Goal: Information Seeking & Learning: Understand process/instructions

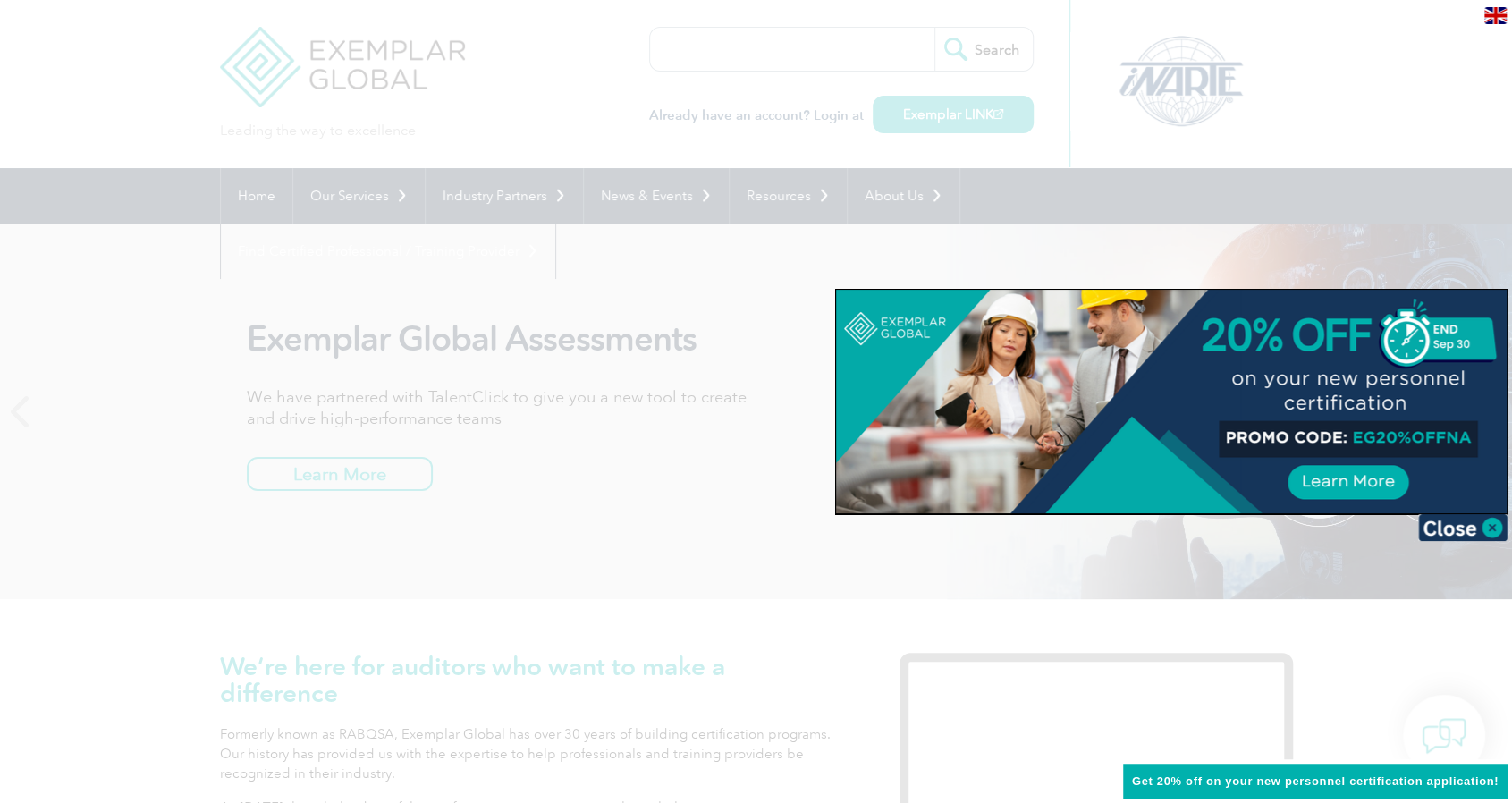
drag, startPoint x: 1360, startPoint y: 361, endPoint x: 1063, endPoint y: 360, distance: 297.0
click at [1063, 360] on div at bounding box center [1171, 402] width 671 height 223
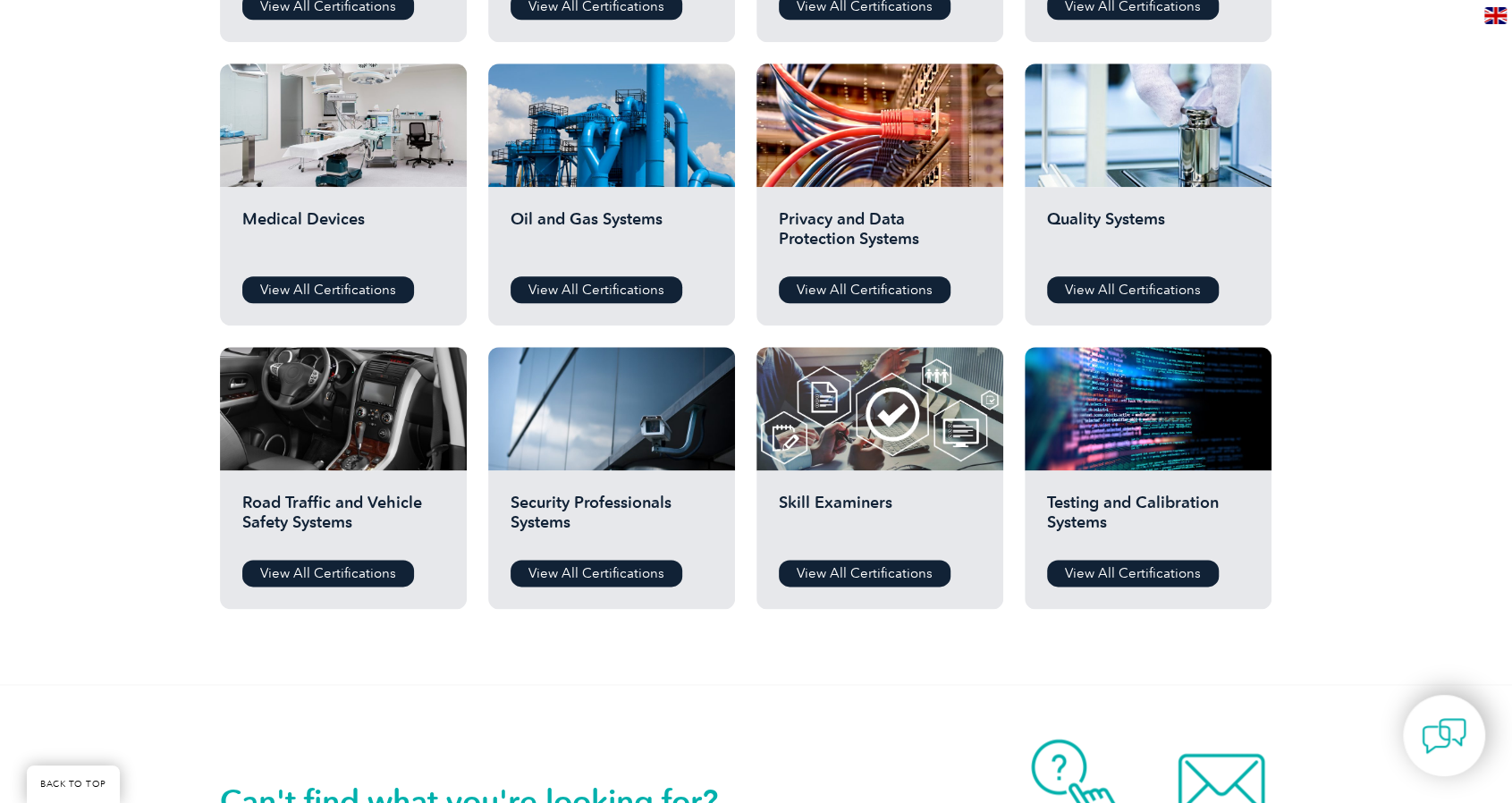
scroll to position [1251, 0]
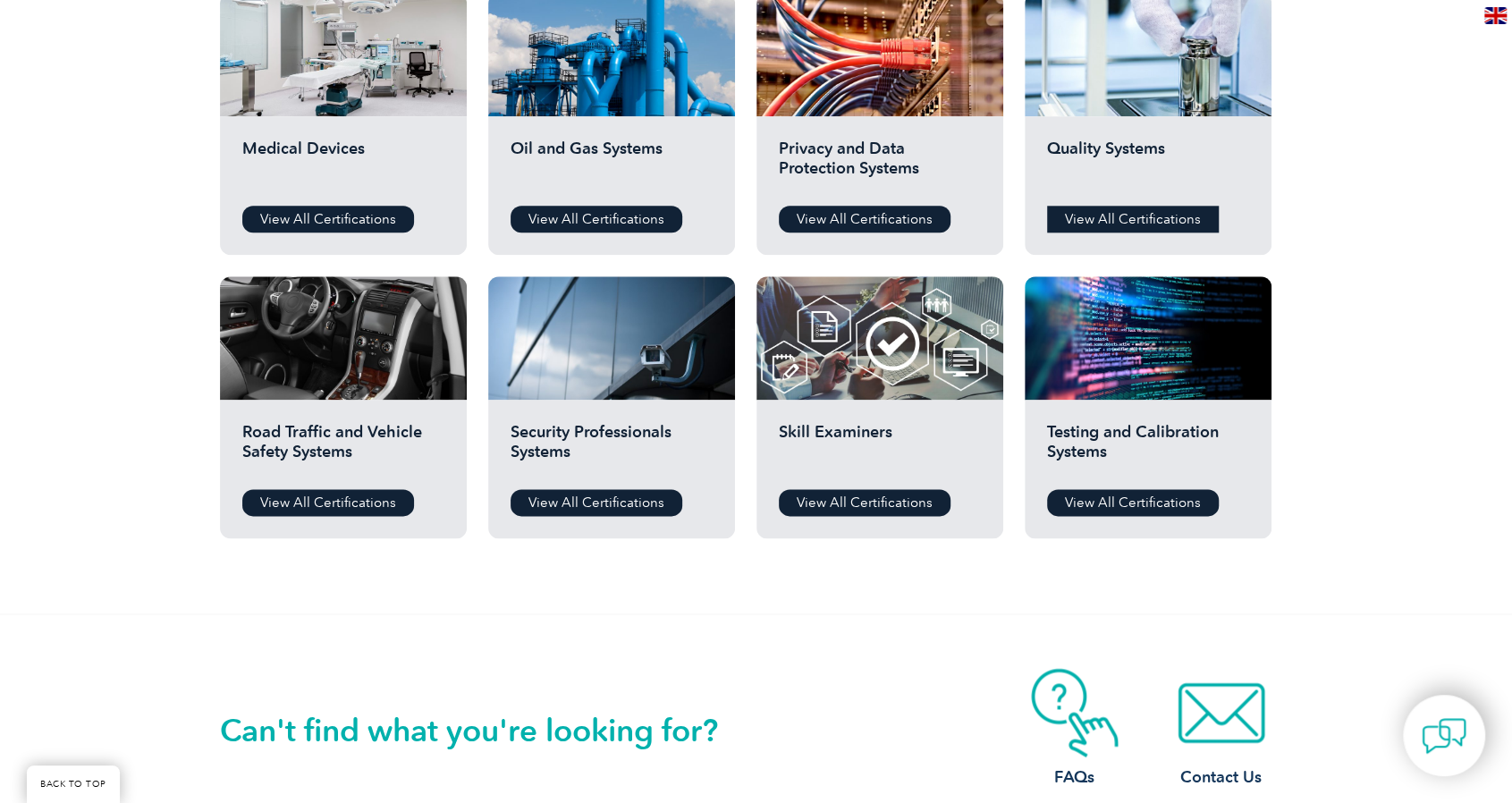
drag, startPoint x: 1098, startPoint y: 144, endPoint x: 1066, endPoint y: 206, distance: 69.8
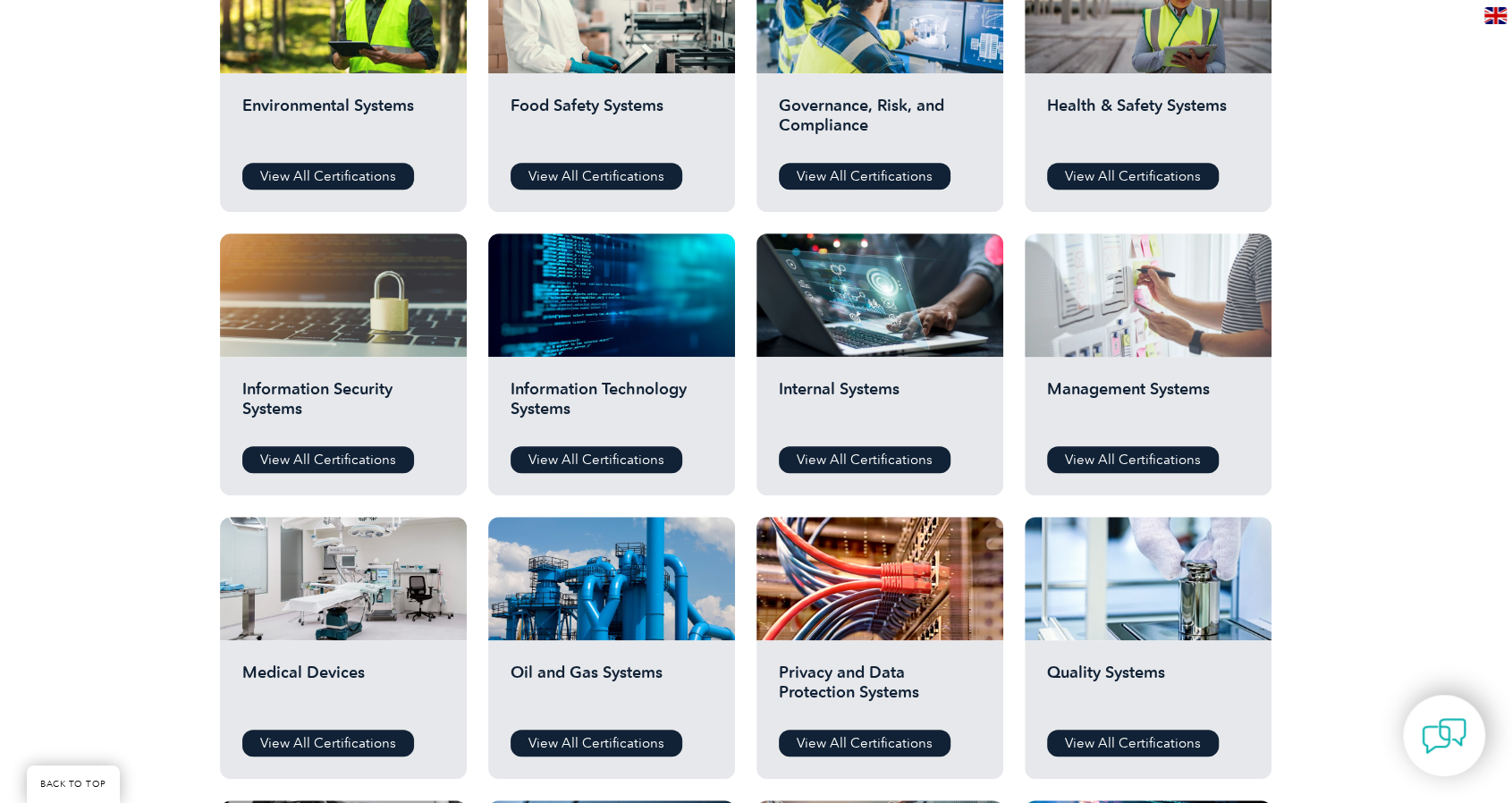
scroll to position [805, 0]
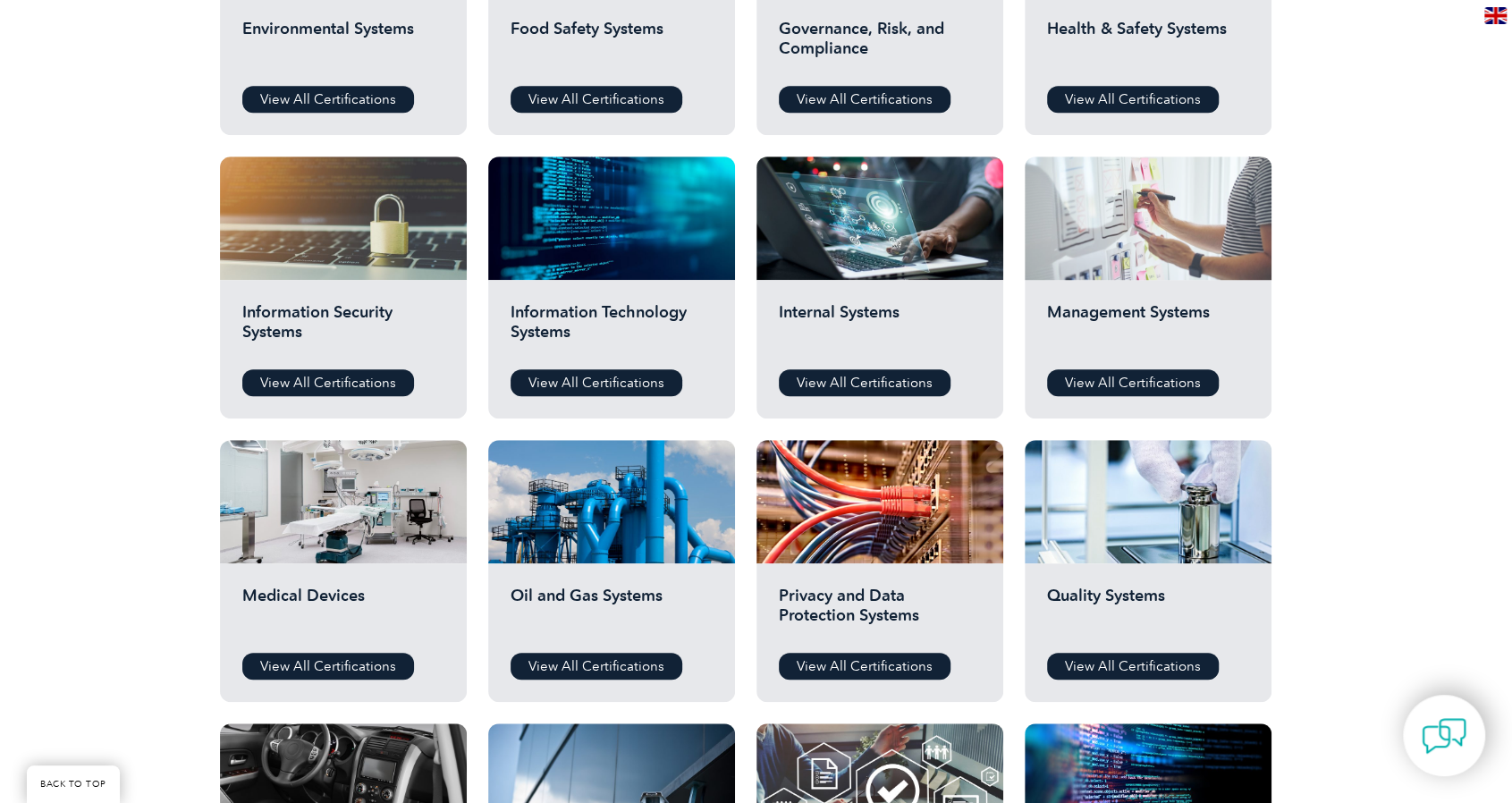
drag, startPoint x: 1106, startPoint y: 300, endPoint x: 1116, endPoint y: 235, distance: 65.8
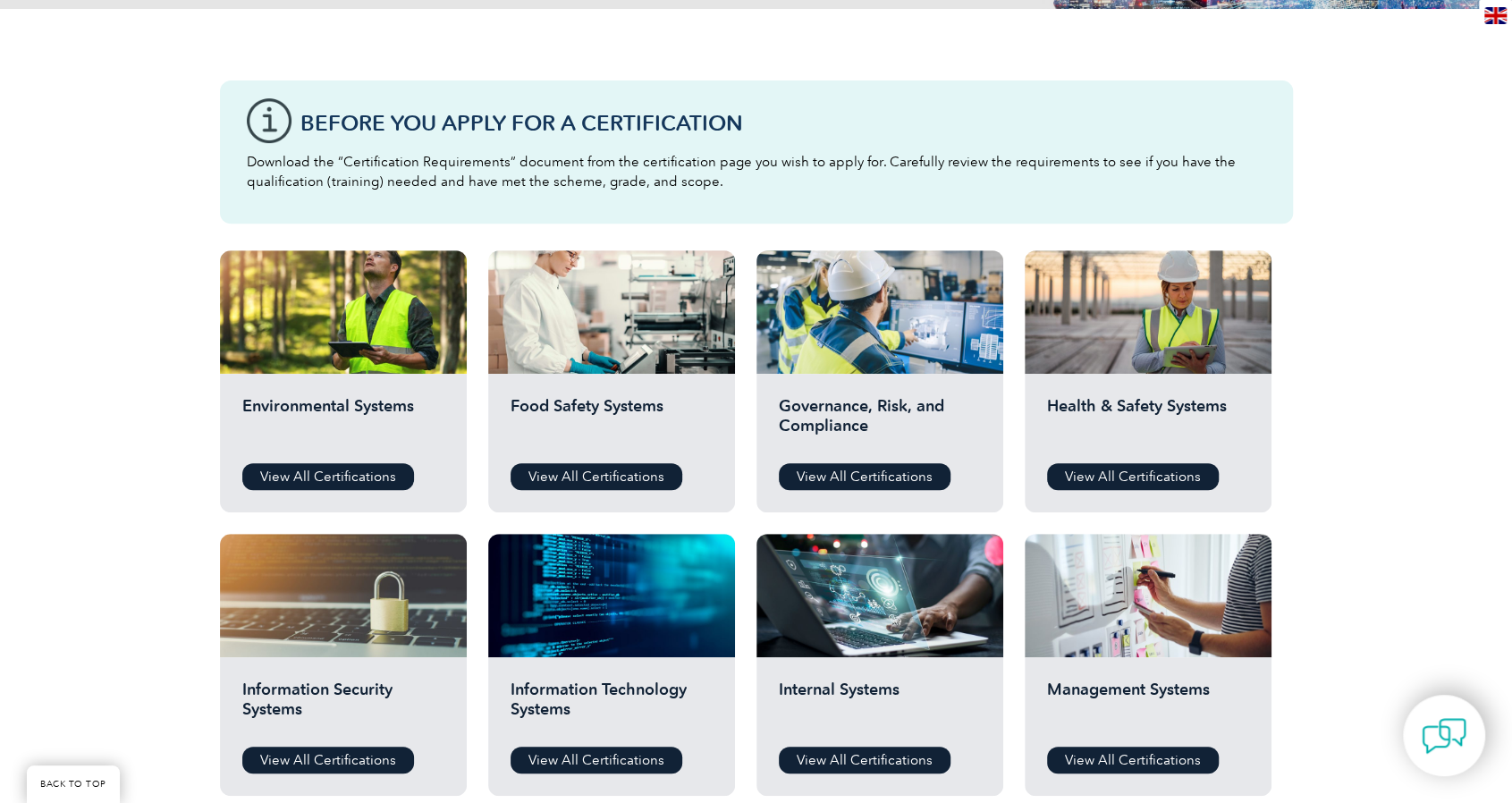
scroll to position [447, 0]
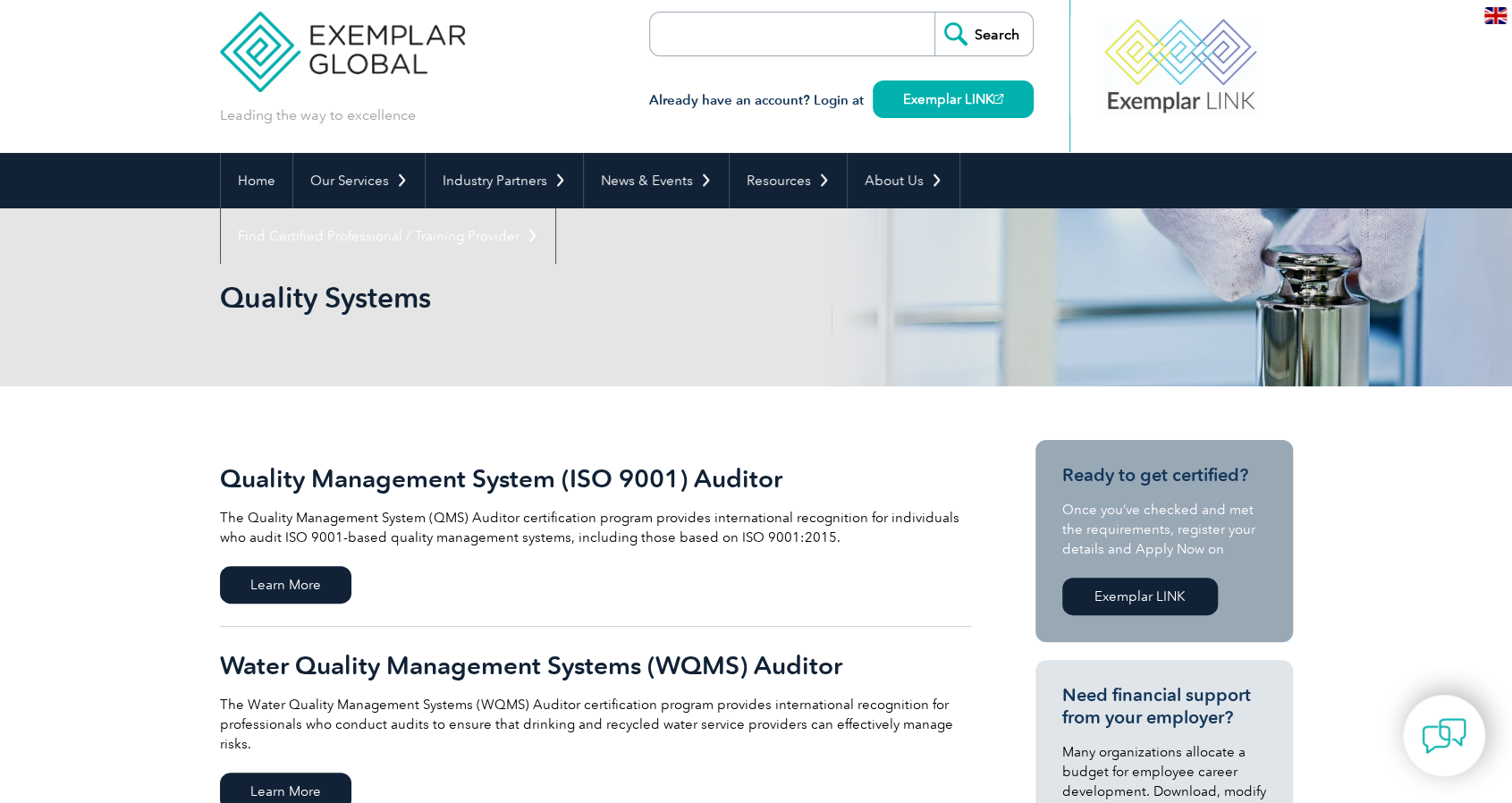
scroll to position [268, 0]
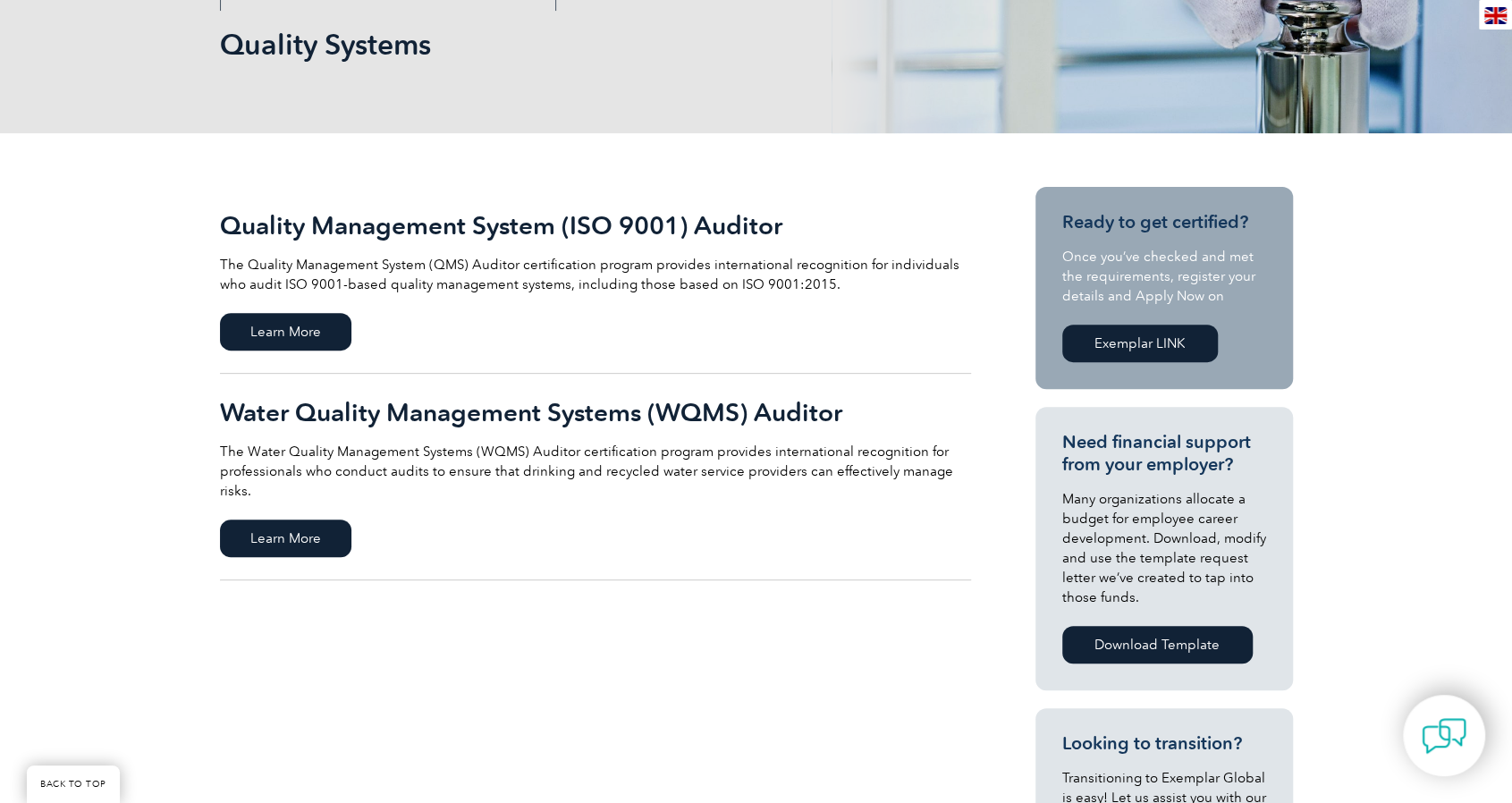
click at [356, 232] on h2 "Quality Management System (ISO 9001) Auditor" at bounding box center [595, 225] width 751 height 29
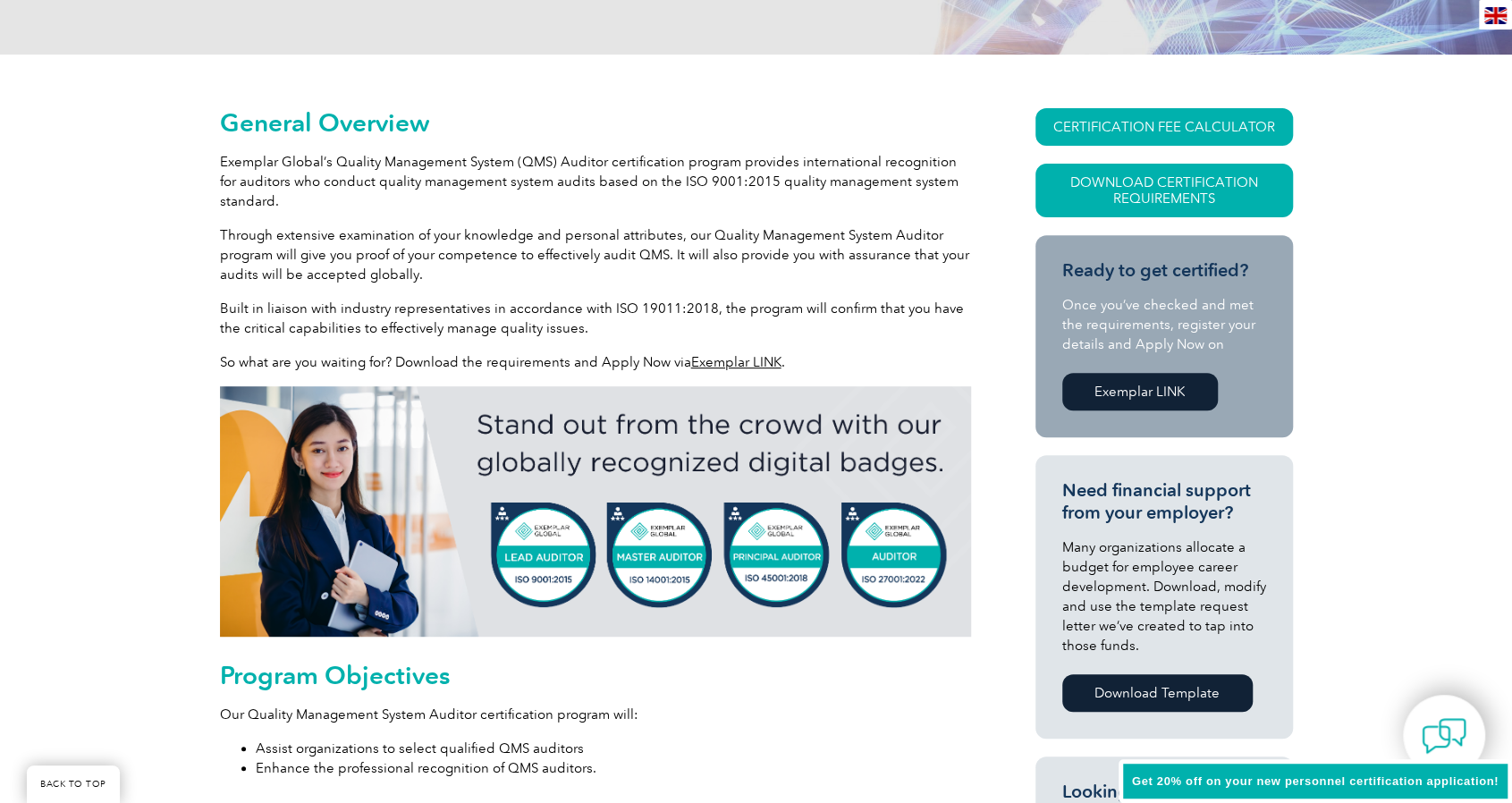
scroll to position [357, 0]
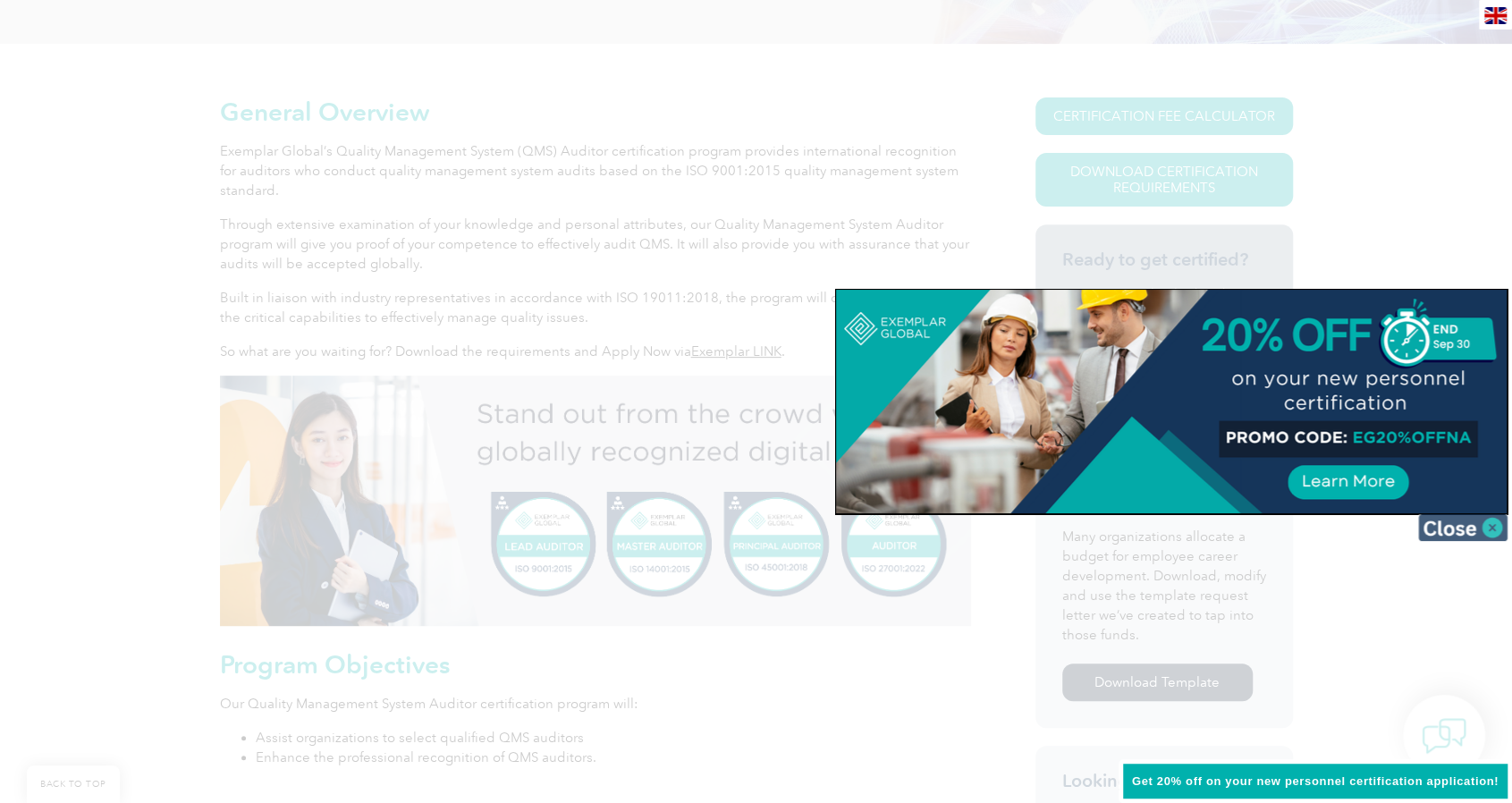
click at [1484, 520] on img at bounding box center [1462, 528] width 89 height 27
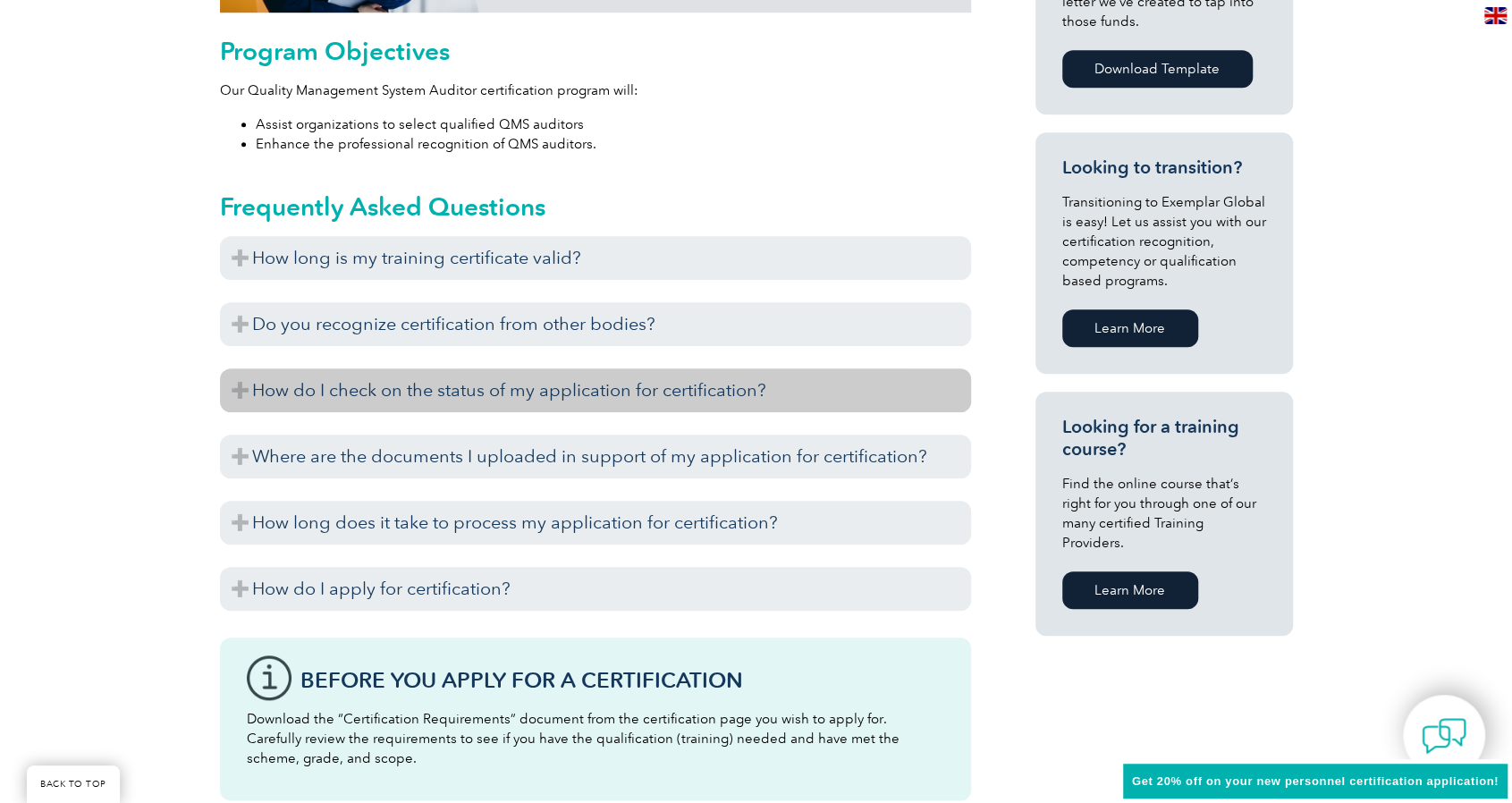
scroll to position [983, 0]
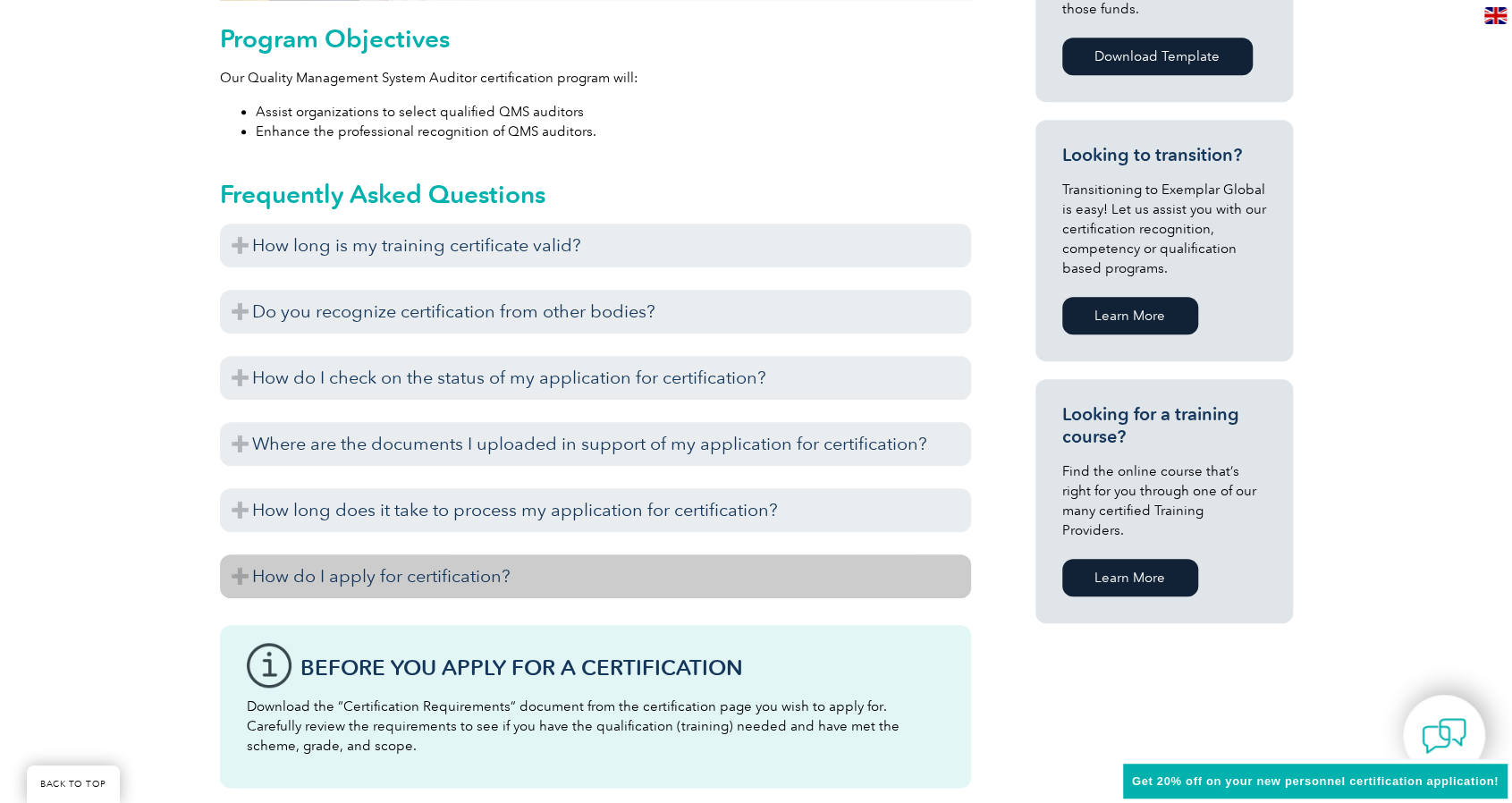
click at [592, 565] on h3 "How do I apply for certification?" at bounding box center [595, 576] width 751 height 44
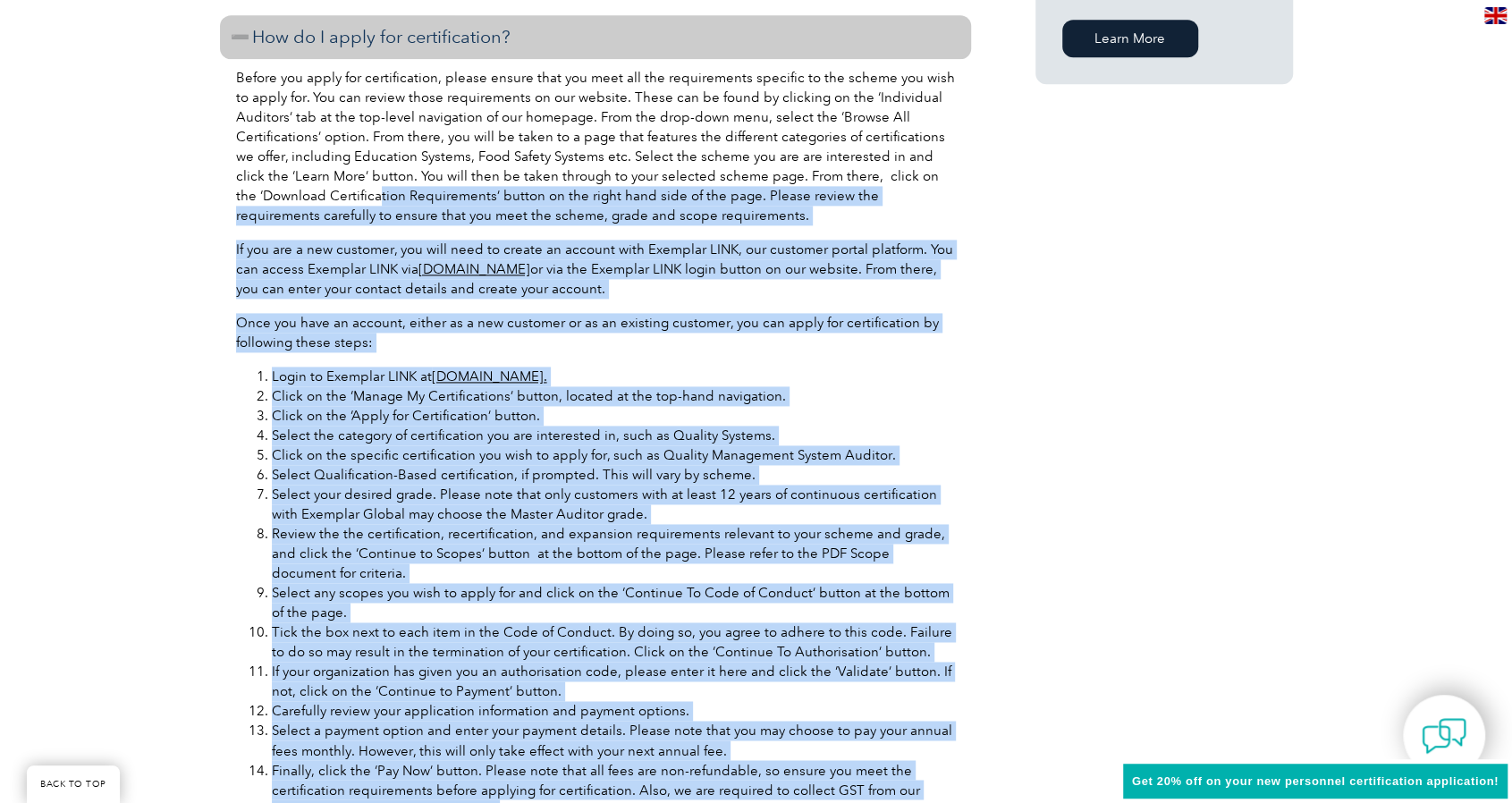
scroll to position [1251, 0]
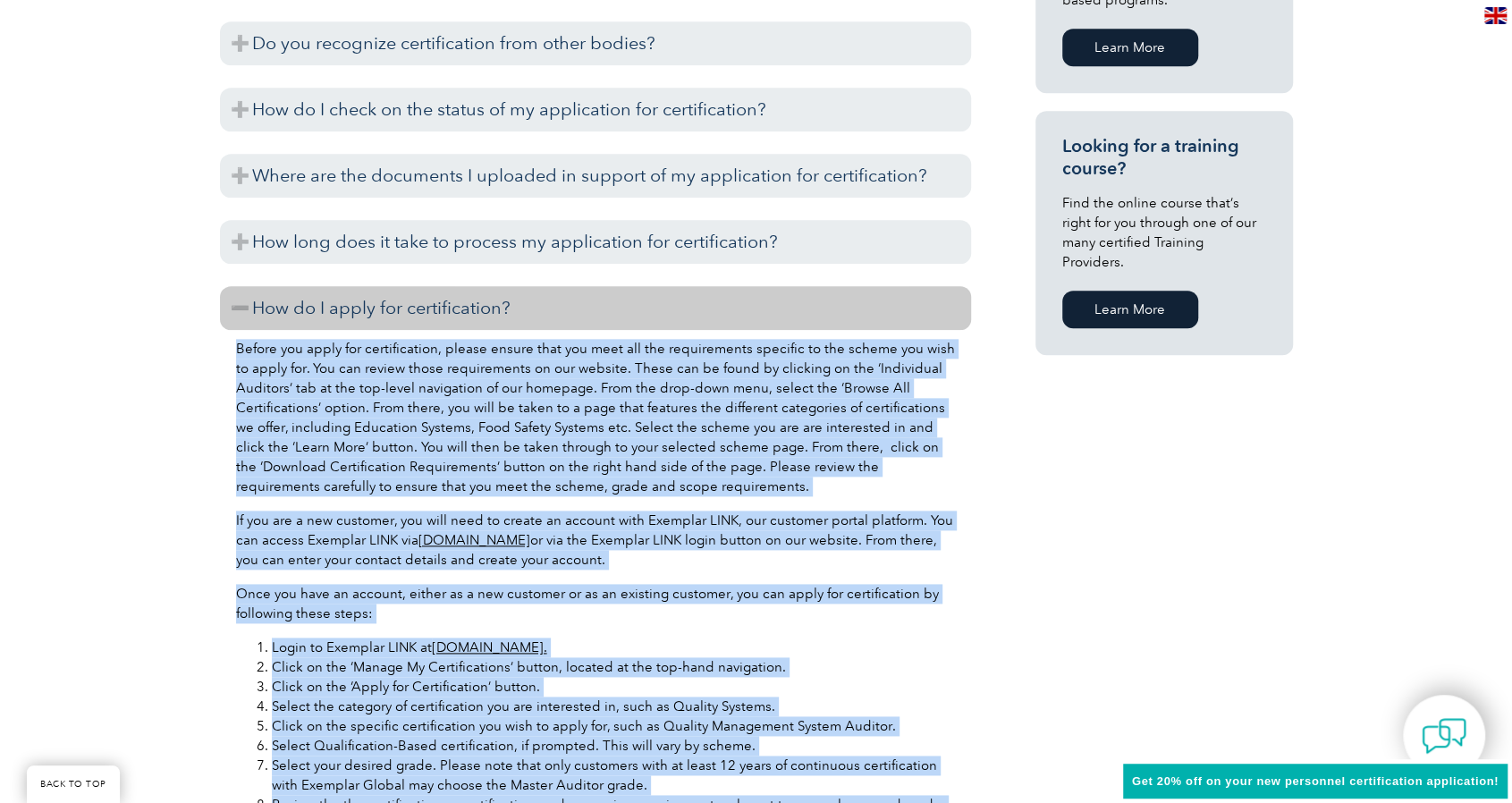
drag, startPoint x: 488, startPoint y: 516, endPoint x: 223, endPoint y: 349, distance: 313.2
click at [223, 349] on div "Before you apply for certification, please ensure that you meet all the require…" at bounding box center [595, 743] width 751 height 827
copy div "Before you apply for certification, please ensure that you meet all the require…"
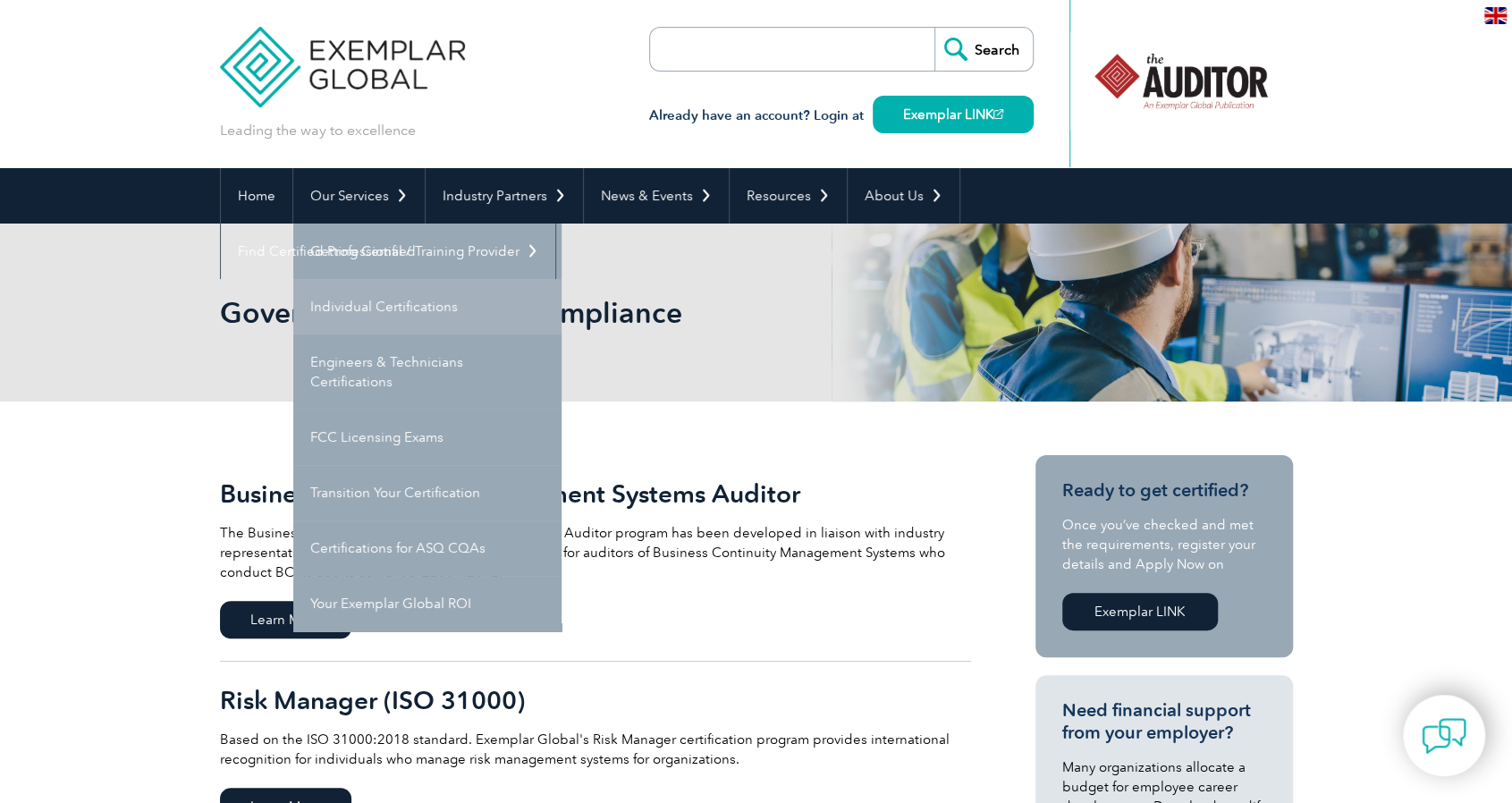
click at [391, 300] on link "Individual Certifications" at bounding box center [428, 307] width 268 height 56
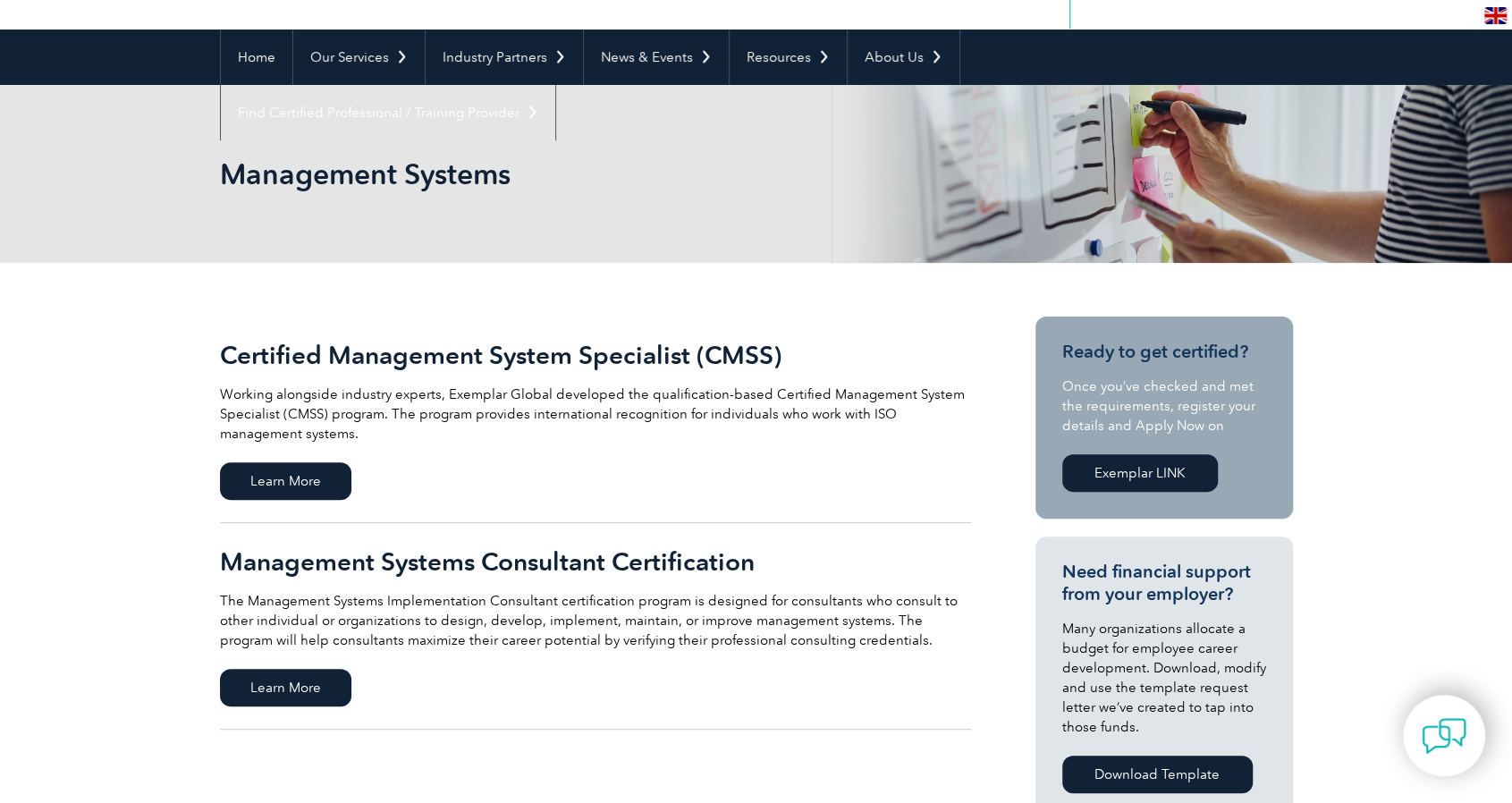
scroll to position [179, 0]
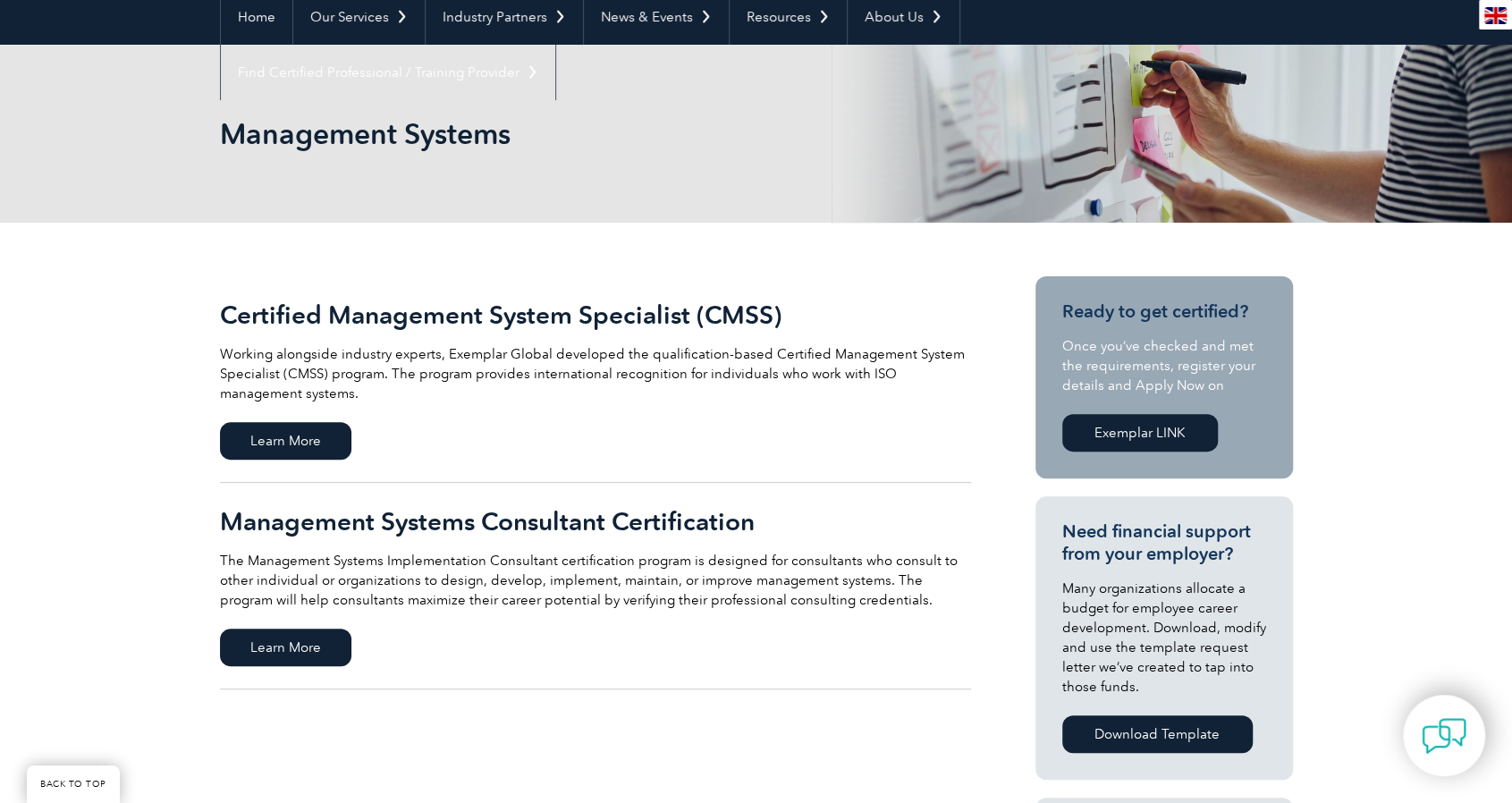
click at [765, 344] on p "Working alongside industry experts, Exemplar Global developed the qualification…" at bounding box center [595, 374] width 751 height 59
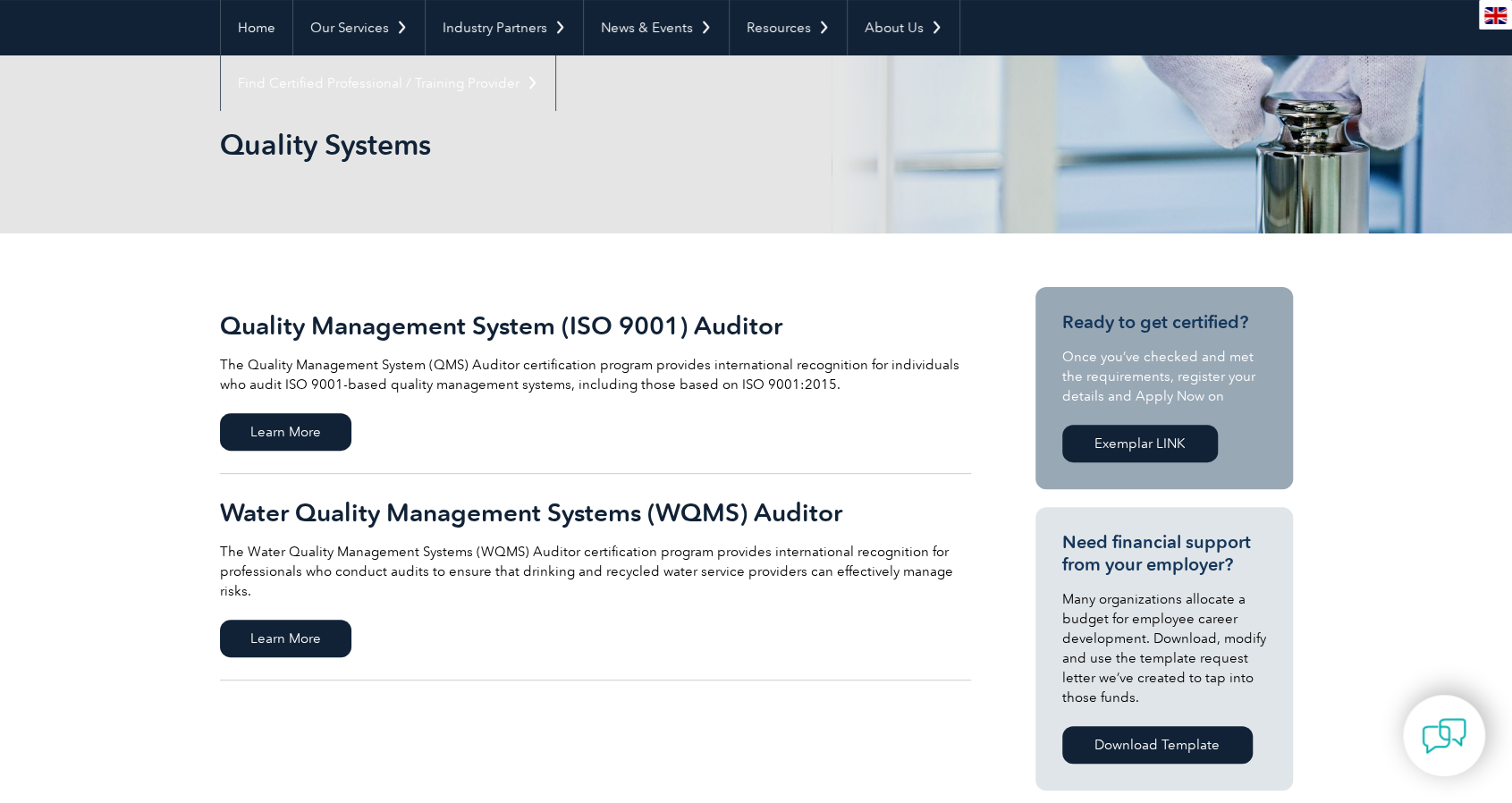
scroll to position [179, 0]
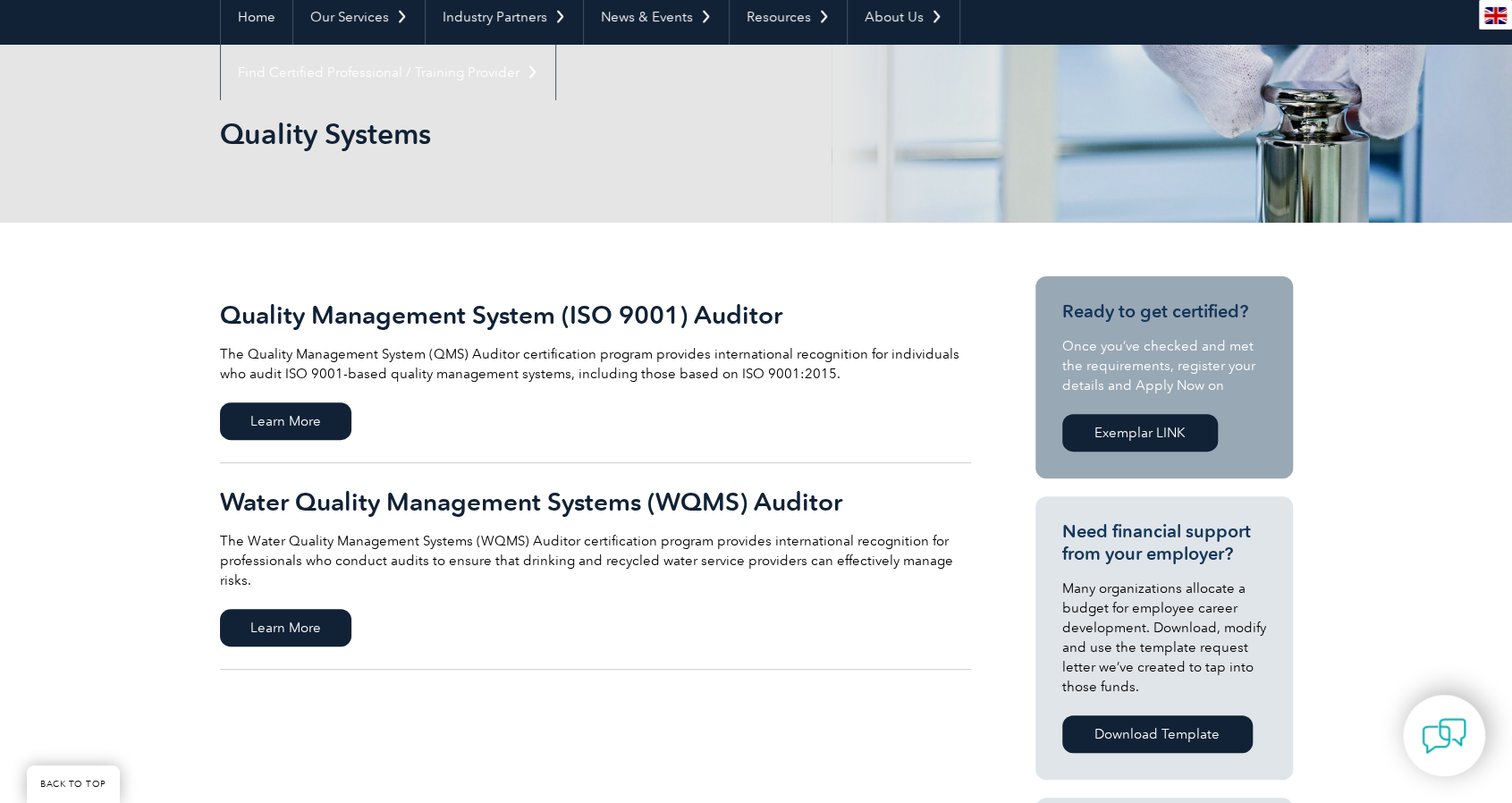
click at [774, 153] on div "Quality Systems" at bounding box center [756, 134] width 1073 height 178
click at [774, 155] on div "Quality Systems" at bounding box center [756, 134] width 1073 height 178
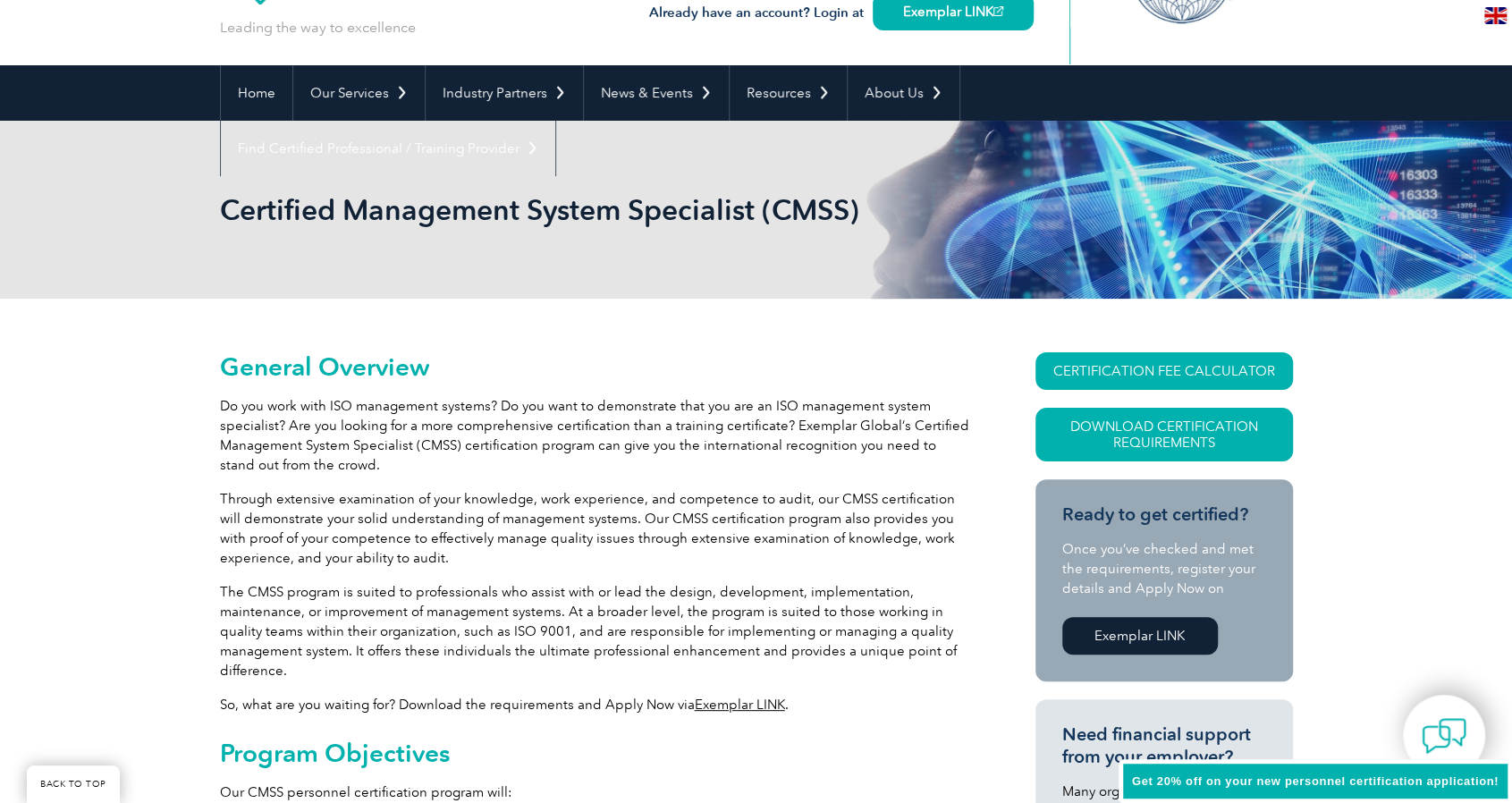
scroll to position [268, 0]
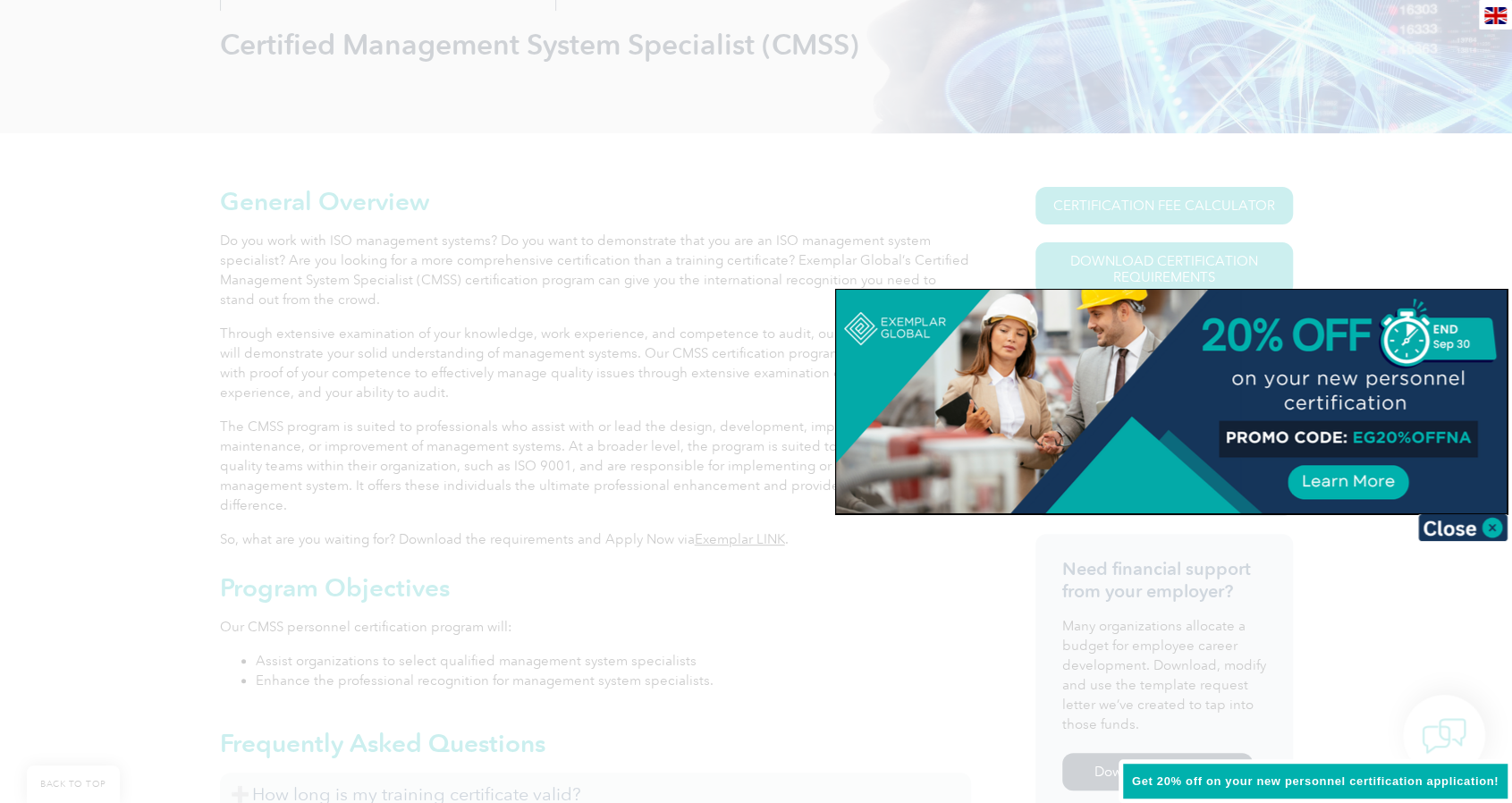
click at [547, 414] on div at bounding box center [756, 402] width 1512 height 803
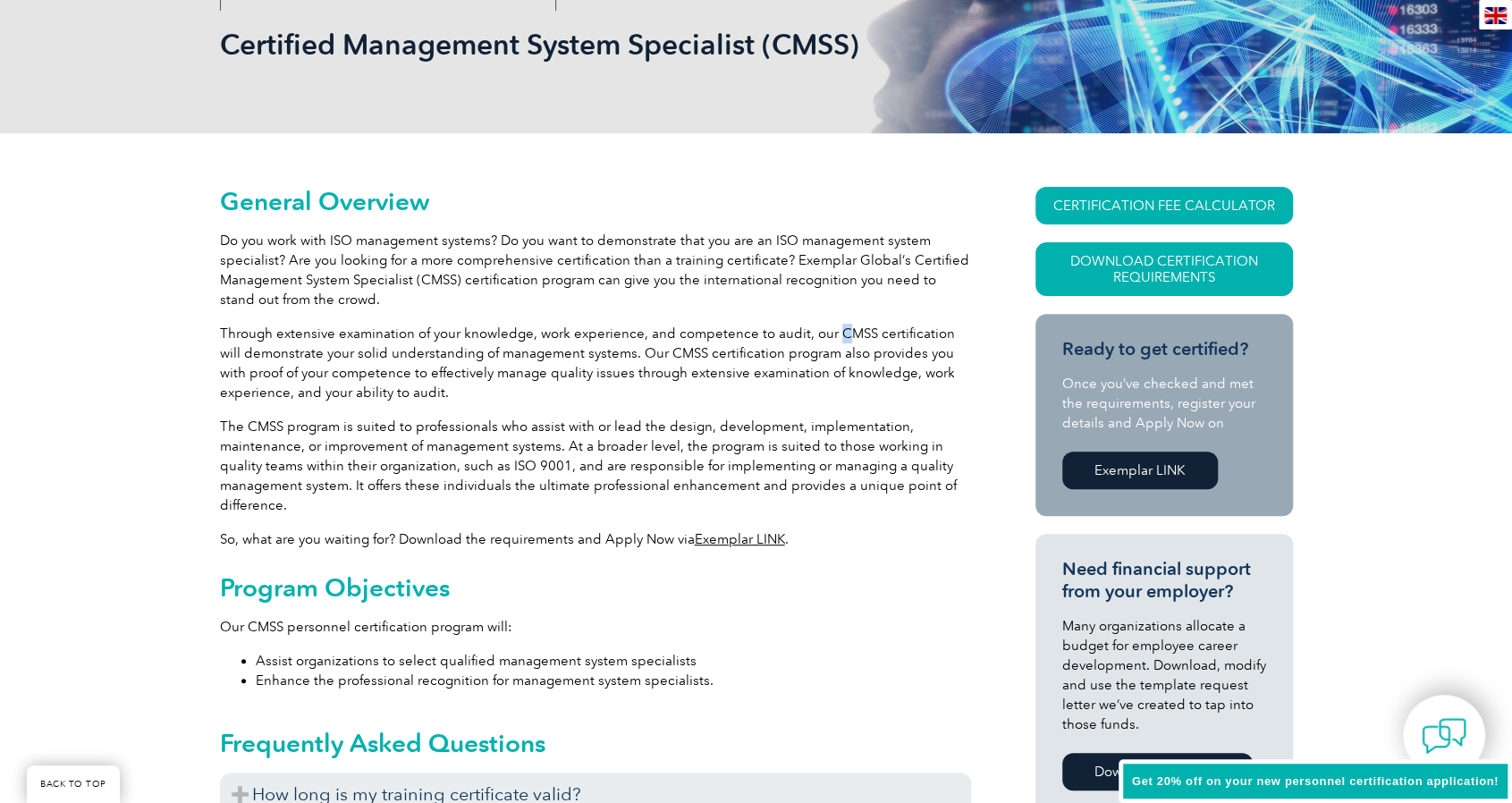
click at [835, 328] on p "Through extensive examination of your knowledge, work experience, and competenc…" at bounding box center [595, 362] width 751 height 78
drag, startPoint x: 896, startPoint y: 258, endPoint x: 457, endPoint y: 277, distance: 439.4
click at [457, 277] on p "Do you work with ISO management systems? Do you want to demonstrate that you ar…" at bounding box center [595, 269] width 751 height 78
copy p "Certified Management System Specialist (CMSS)"
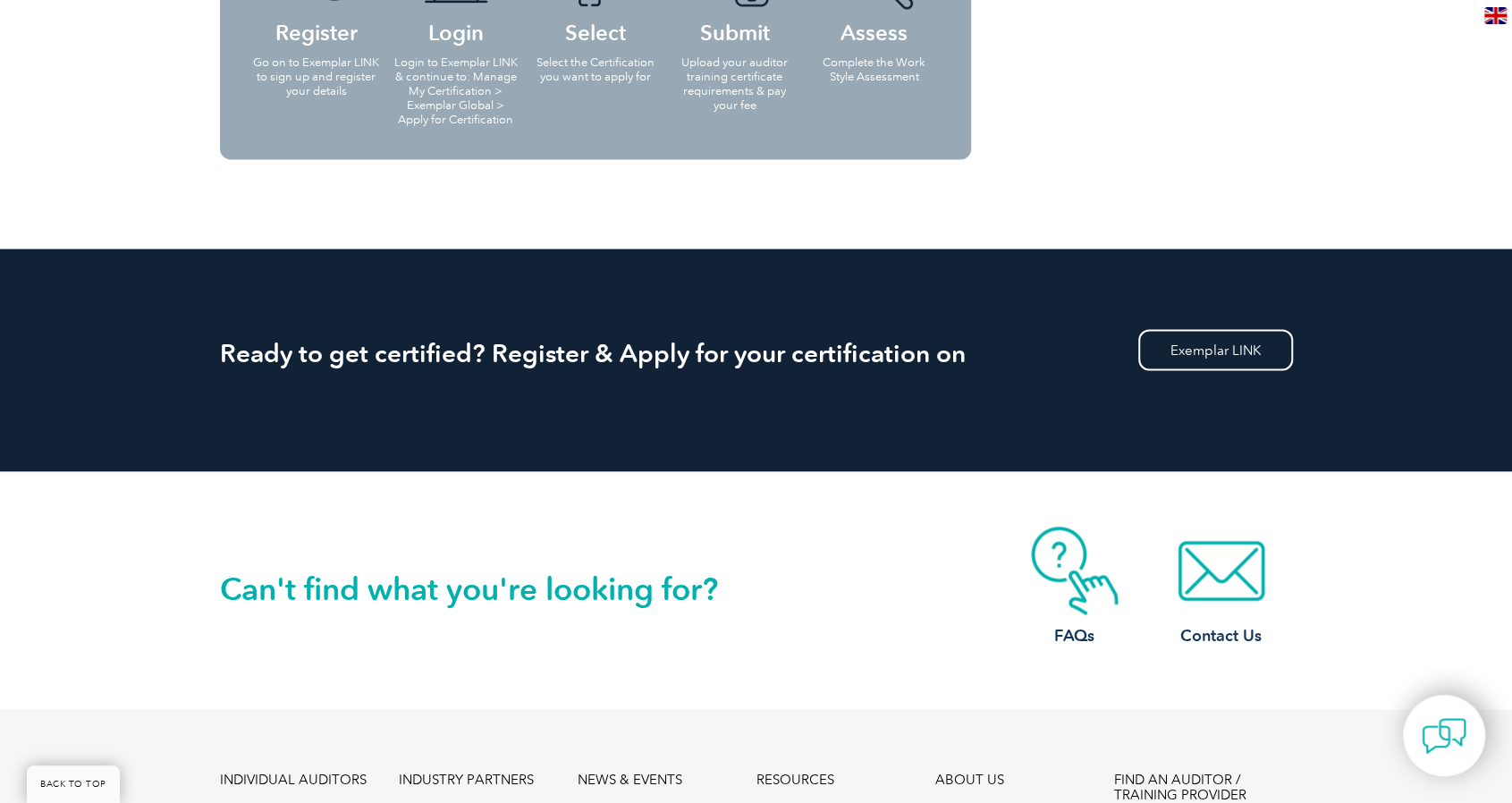
scroll to position [2234, 0]
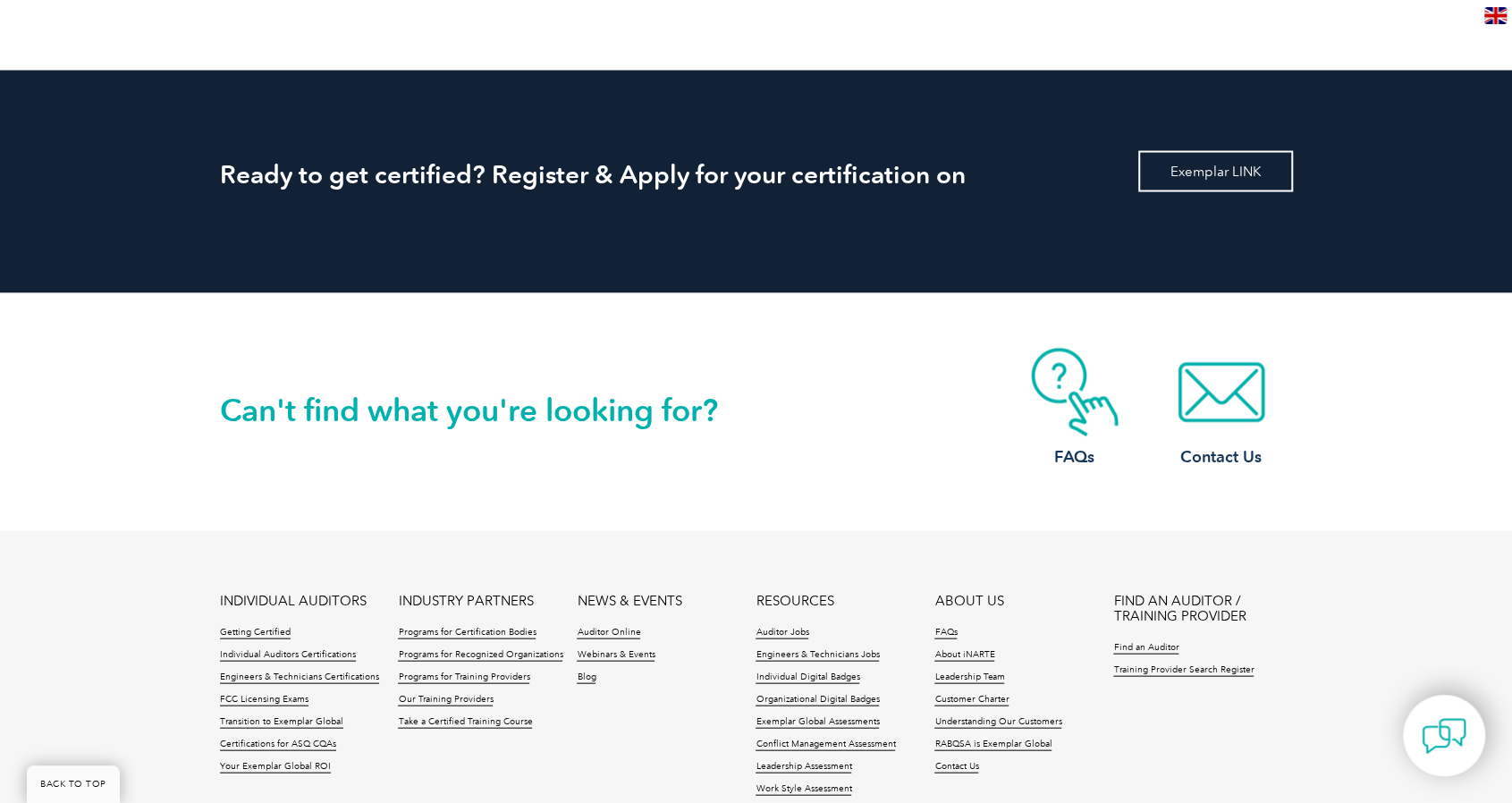
click at [1247, 160] on link "Exemplar LINK" at bounding box center [1216, 171] width 155 height 41
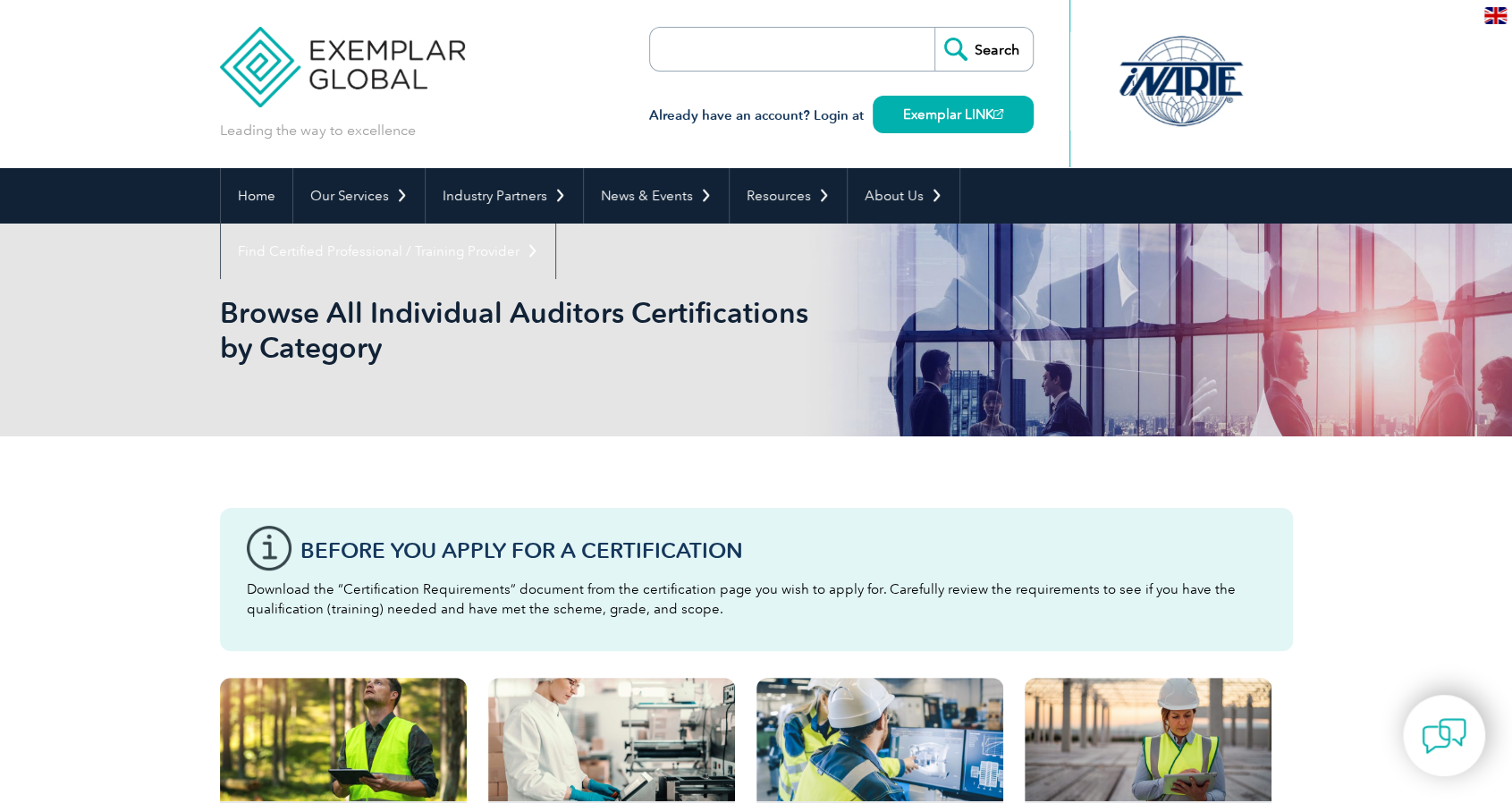
scroll to position [89, 0]
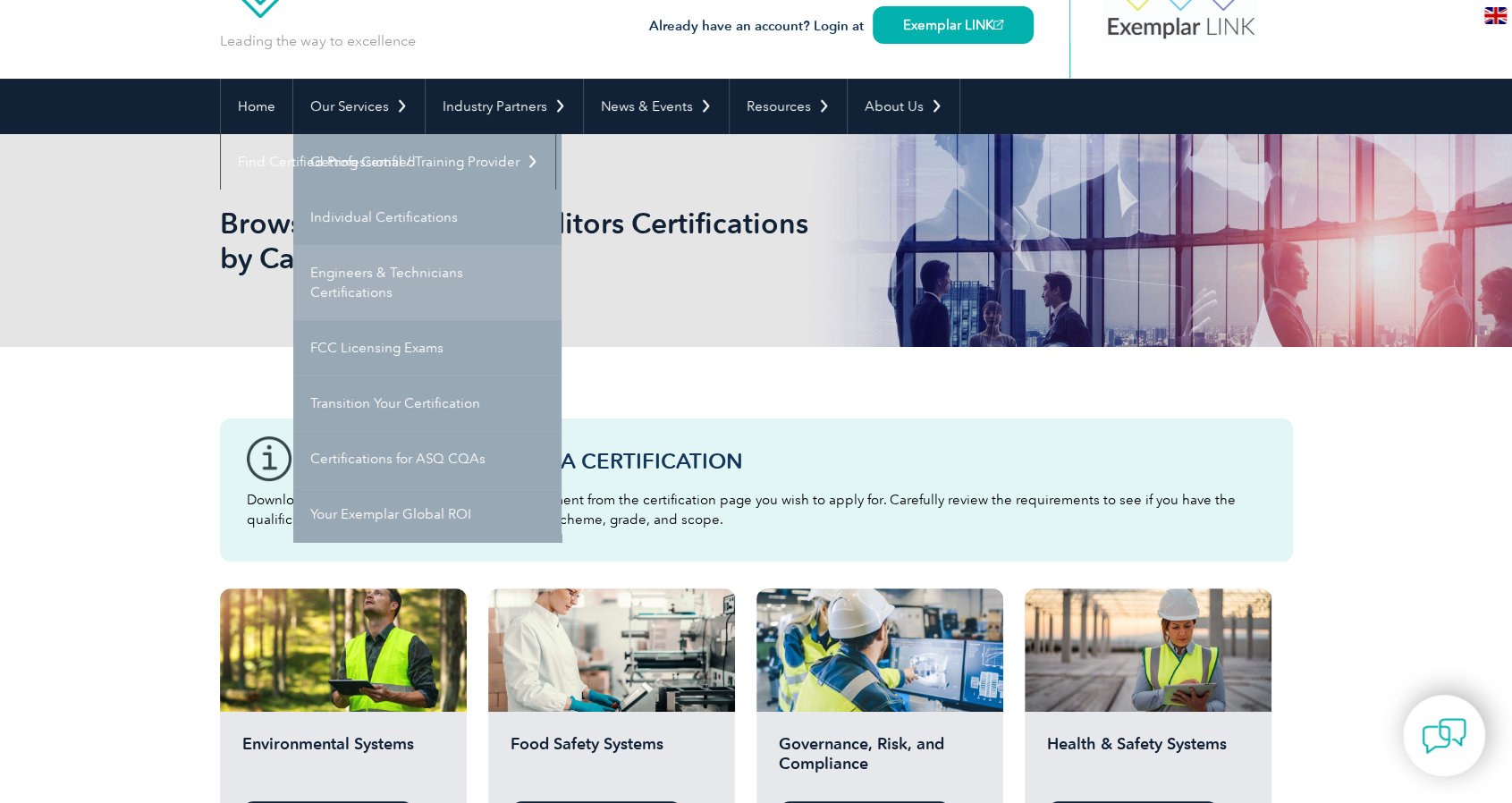
click at [403, 266] on link "Engineers & Technicians Certifications" at bounding box center [428, 282] width 268 height 75
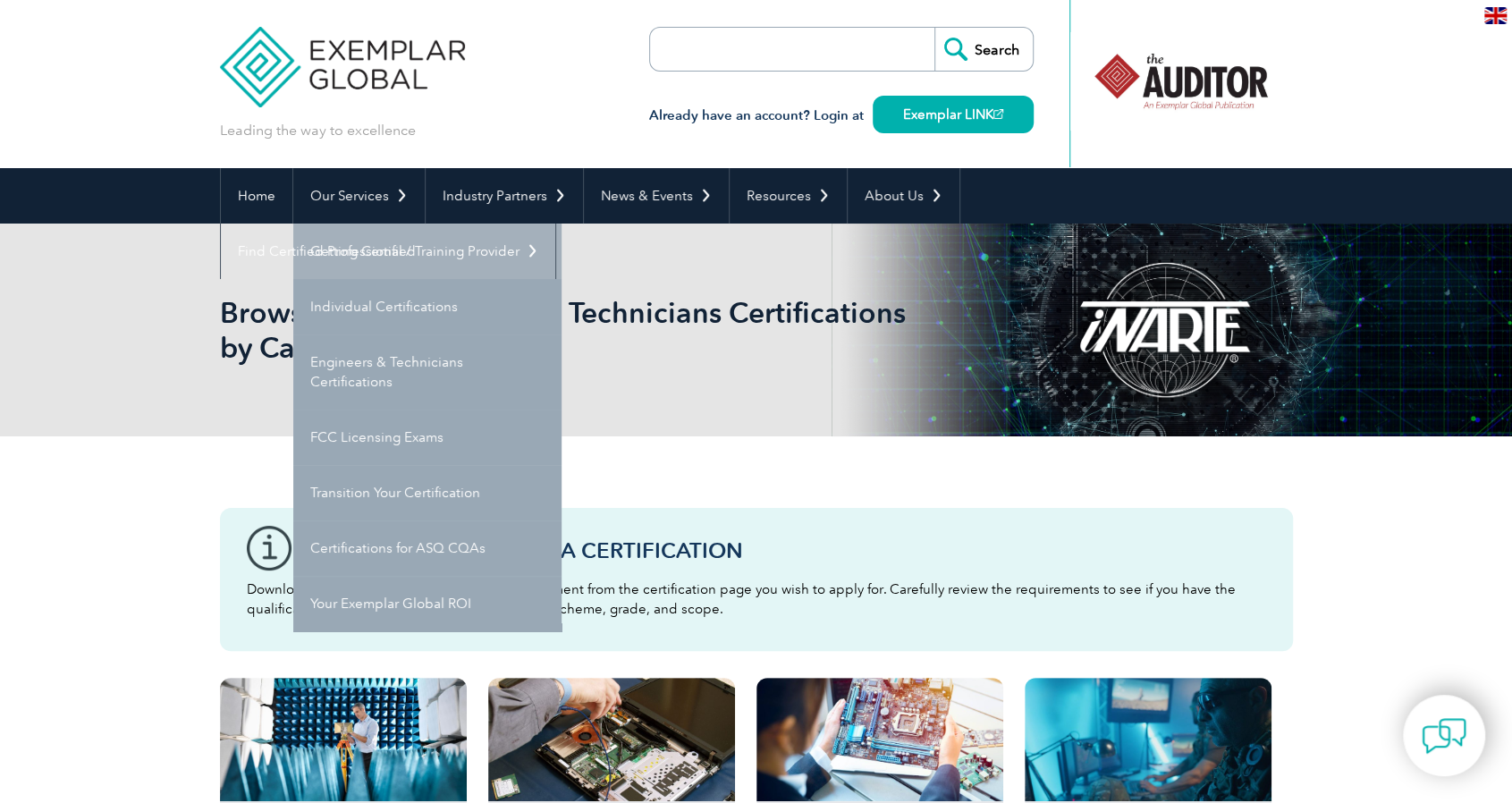
click at [397, 264] on link "Getting Certified" at bounding box center [428, 251] width 268 height 56
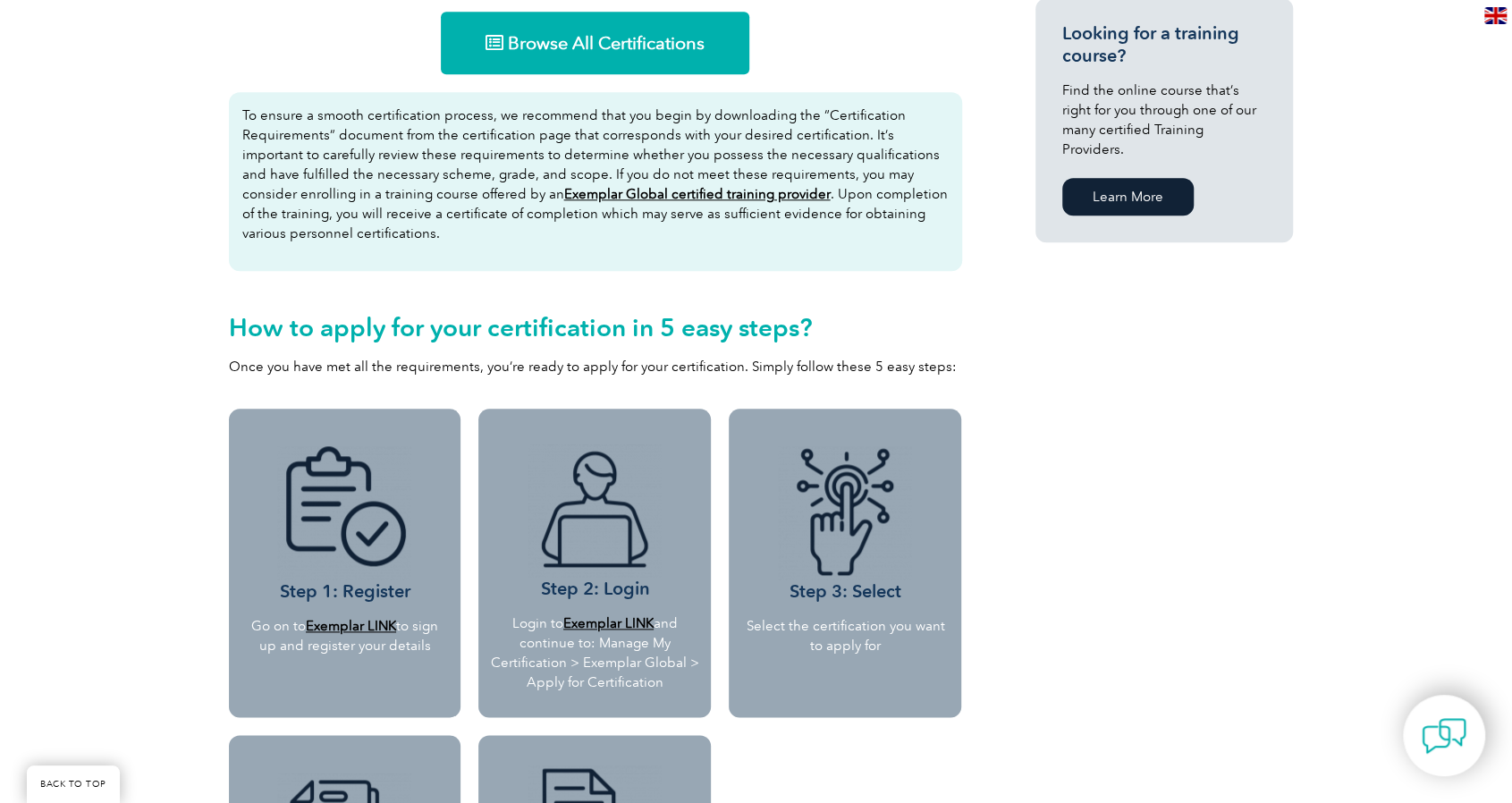
scroll to position [1340, 0]
